Goal: Task Accomplishment & Management: Manage account settings

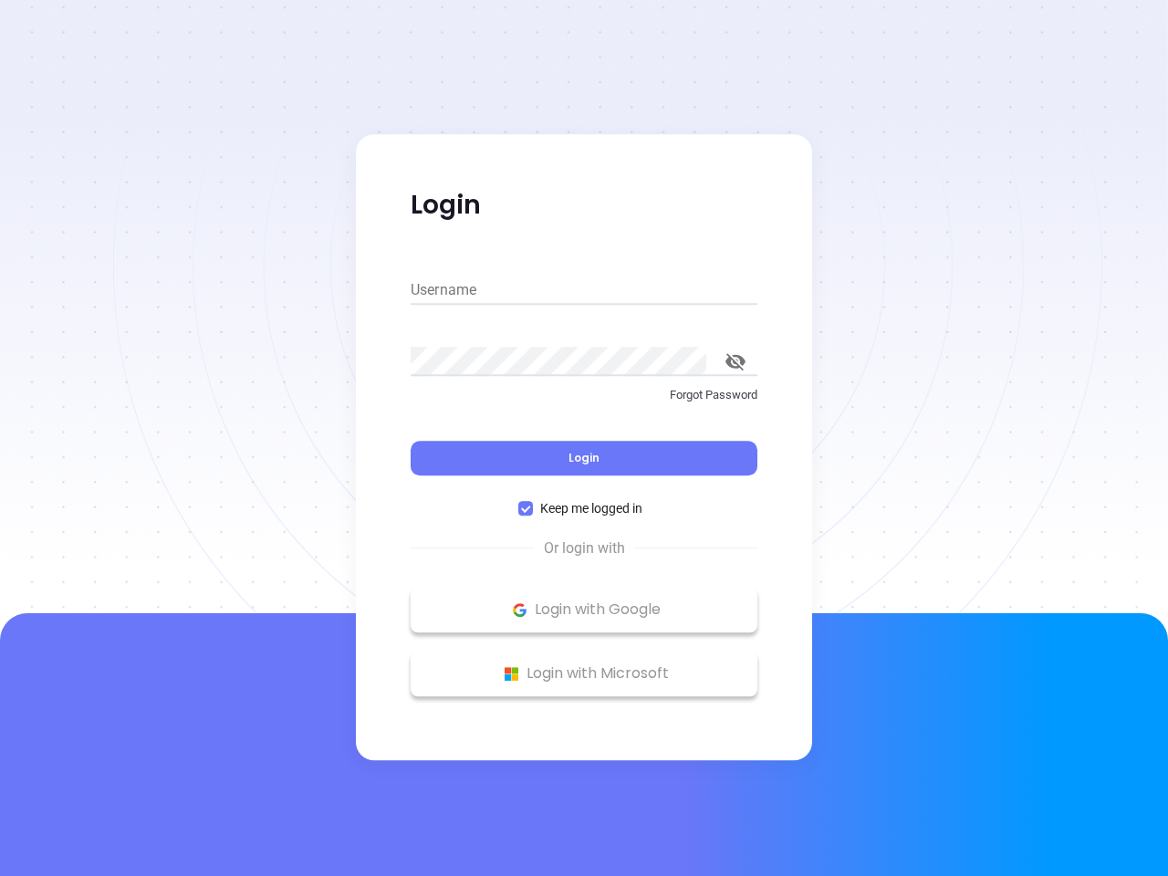
click at [584, 438] on div "Login" at bounding box center [584, 447] width 347 height 57
click at [584, 290] on input "Username" at bounding box center [584, 290] width 347 height 29
click at [736, 361] on icon "toggle password visibility" at bounding box center [736, 361] width 20 height 17
click at [584, 458] on span "Login" at bounding box center [584, 458] width 31 height 16
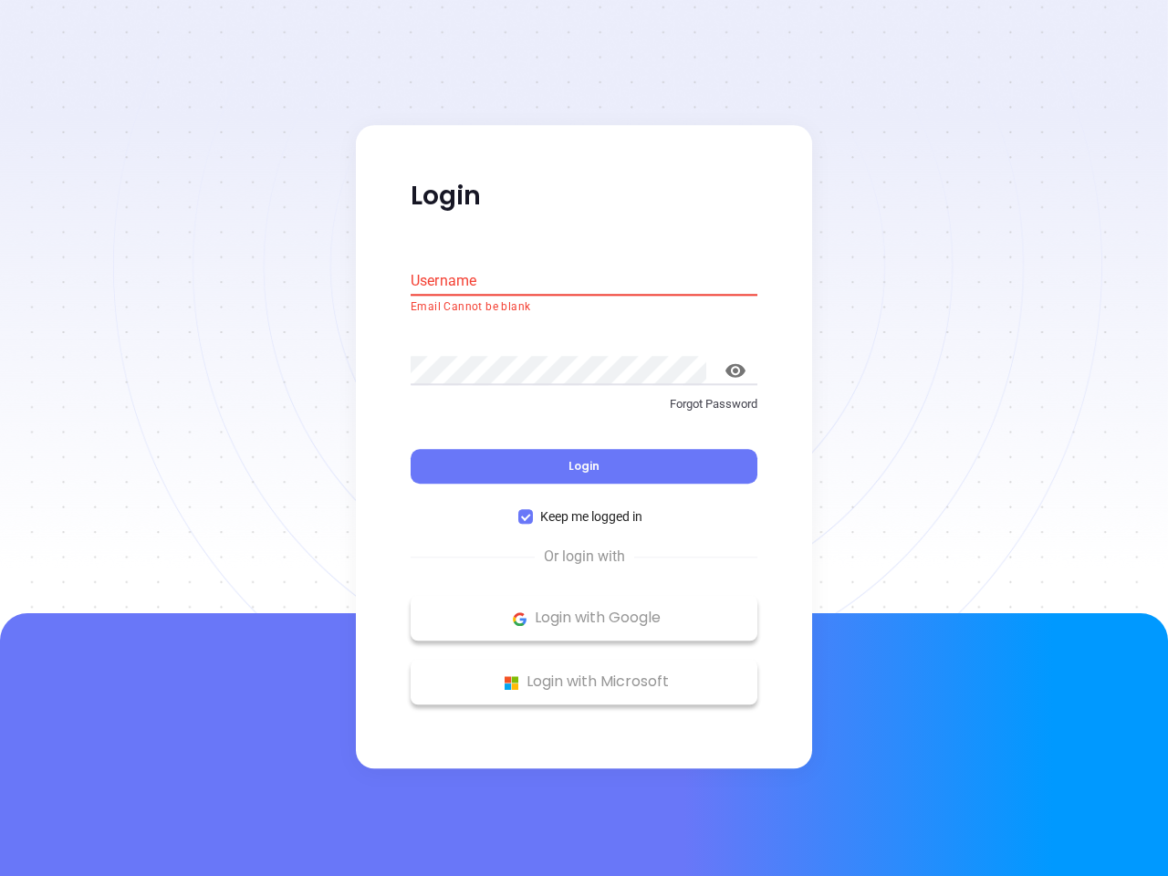
click at [584, 508] on span "Keep me logged in" at bounding box center [591, 517] width 117 height 20
click at [533, 510] on input "Keep me logged in" at bounding box center [525, 517] width 15 height 15
checkbox input "false"
click at [584, 610] on p "Login with Google" at bounding box center [584, 618] width 329 height 27
click at [584, 673] on p "Login with Microsoft" at bounding box center [584, 682] width 329 height 27
